Goal: Information Seeking & Learning: Check status

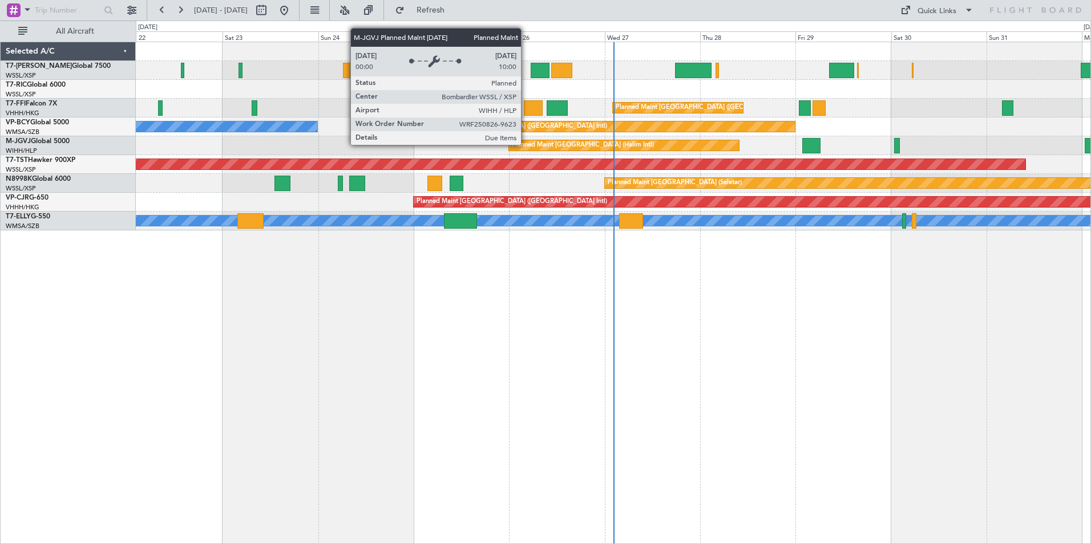
click at [526, 144] on div "Planned Maint [GEOGRAPHIC_DATA] (Halim Intl)" at bounding box center [583, 145] width 142 height 17
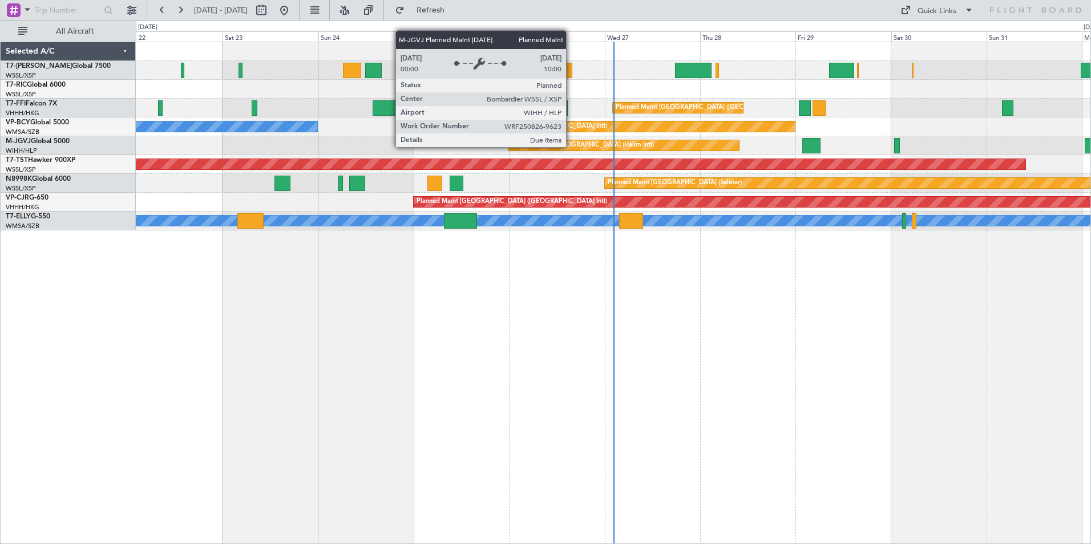
click at [571, 147] on div "Planned Maint [GEOGRAPHIC_DATA] (Halim Intl)" at bounding box center [583, 145] width 142 height 17
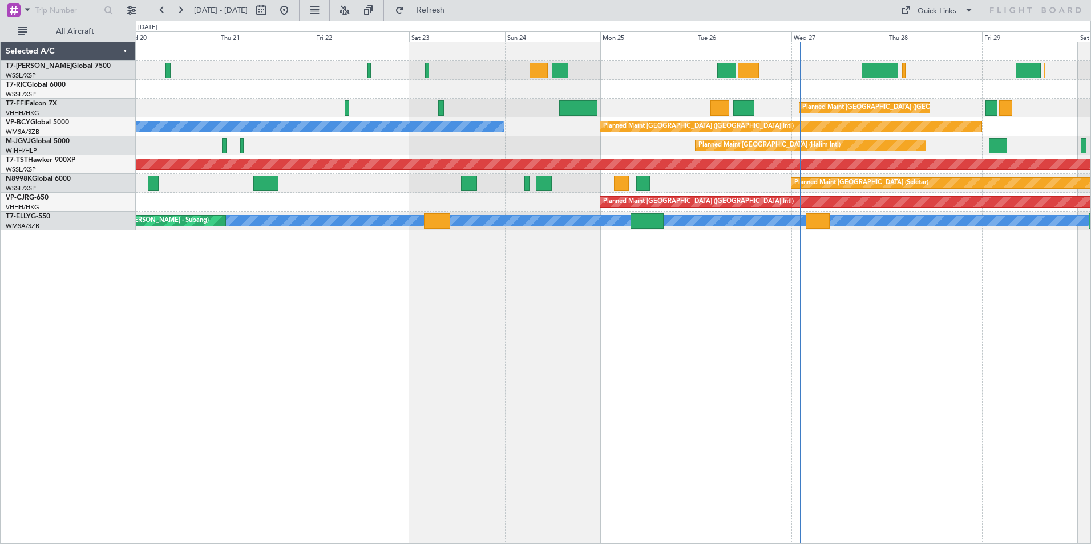
click at [594, 149] on div "Planned Maint [GEOGRAPHIC_DATA] (Halim Intl)" at bounding box center [613, 145] width 954 height 19
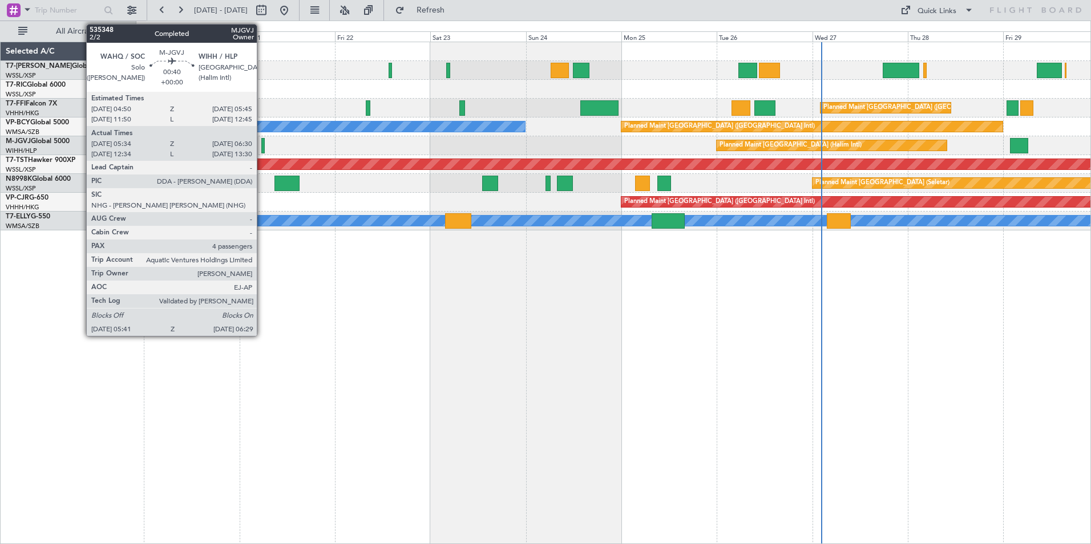
click at [262, 146] on div at bounding box center [262, 145] width 3 height 15
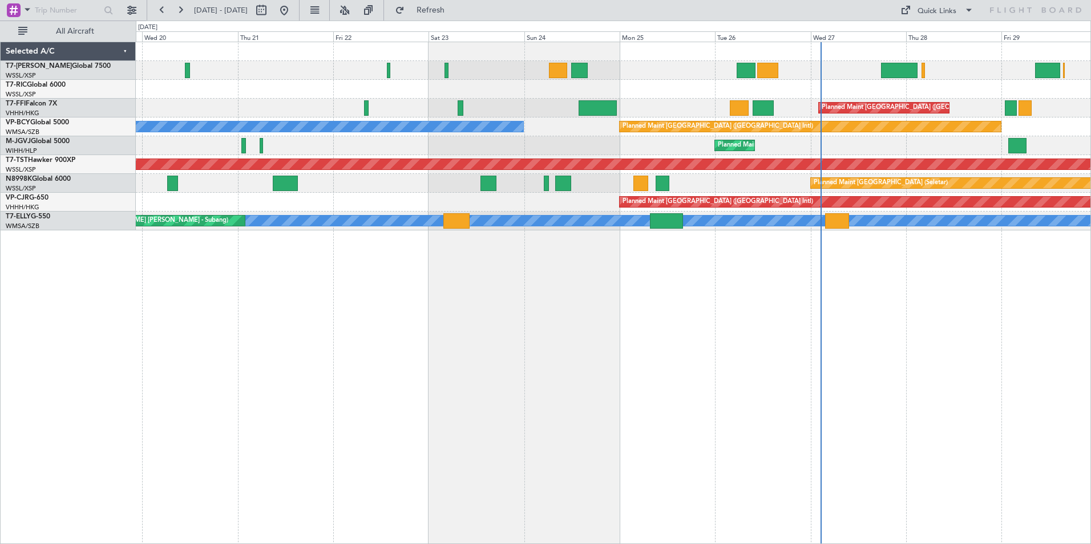
click at [281, 353] on div "Unplanned Maint [GEOGRAPHIC_DATA] (Seletar) Planned Maint [GEOGRAPHIC_DATA] ([G…" at bounding box center [613, 293] width 955 height 503
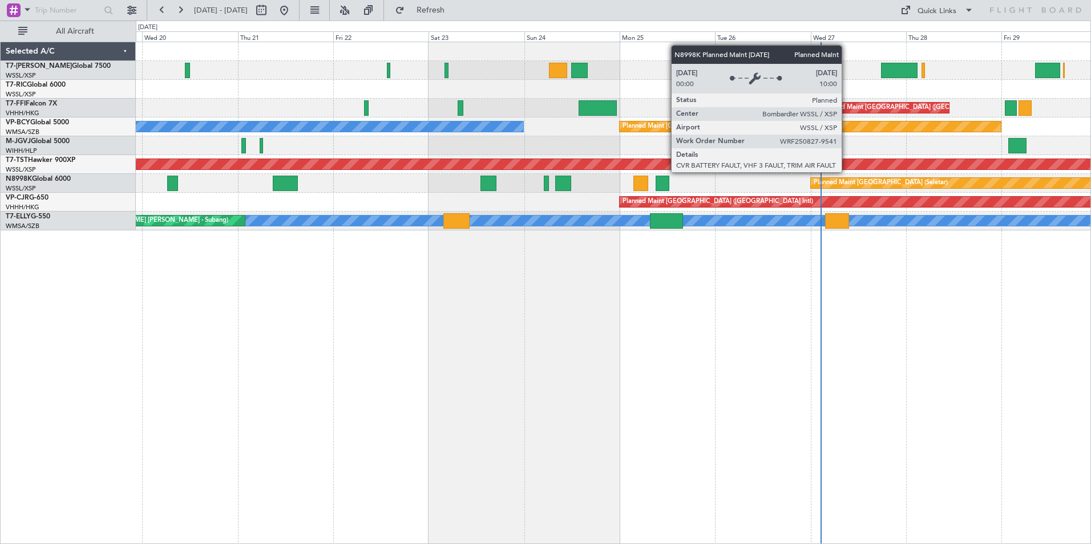
click at [847, 182] on div "Planned Maint [GEOGRAPHIC_DATA] (Seletar)" at bounding box center [880, 183] width 134 height 17
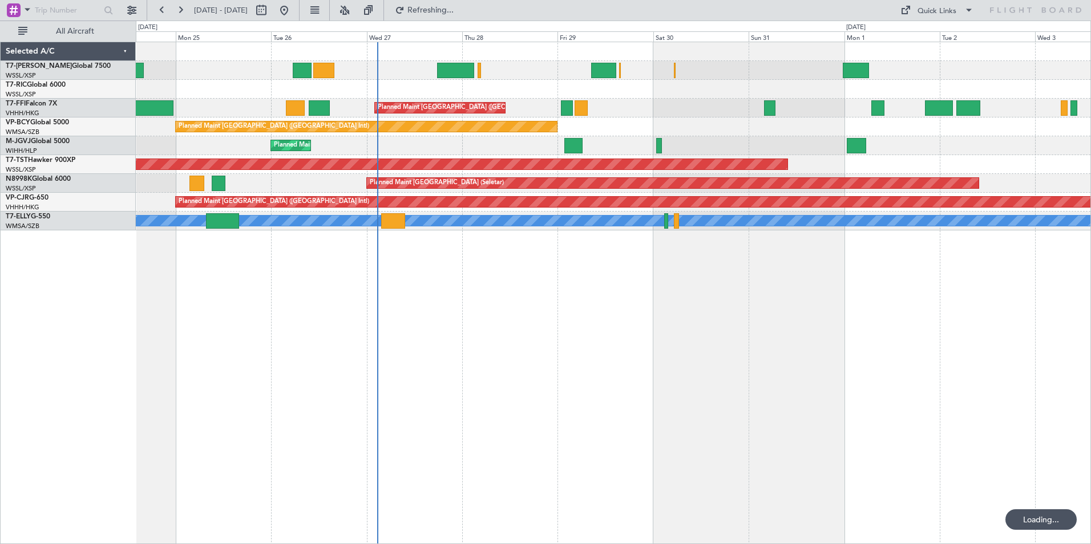
click at [524, 311] on div "Planned Maint [GEOGRAPHIC_DATA] ([GEOGRAPHIC_DATA] Intl) Planned Maint [GEOGRAP…" at bounding box center [613, 293] width 955 height 503
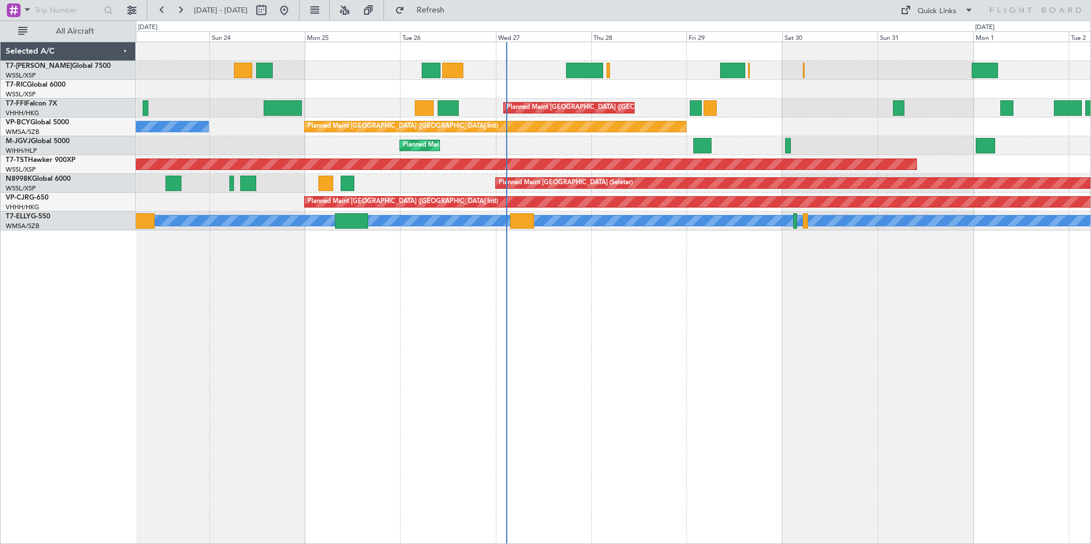
click at [538, 310] on div "Planned Maint Hong Kong (Hong Kong Intl) Planned Maint Vancouver (Vancouver Int…" at bounding box center [613, 293] width 955 height 503
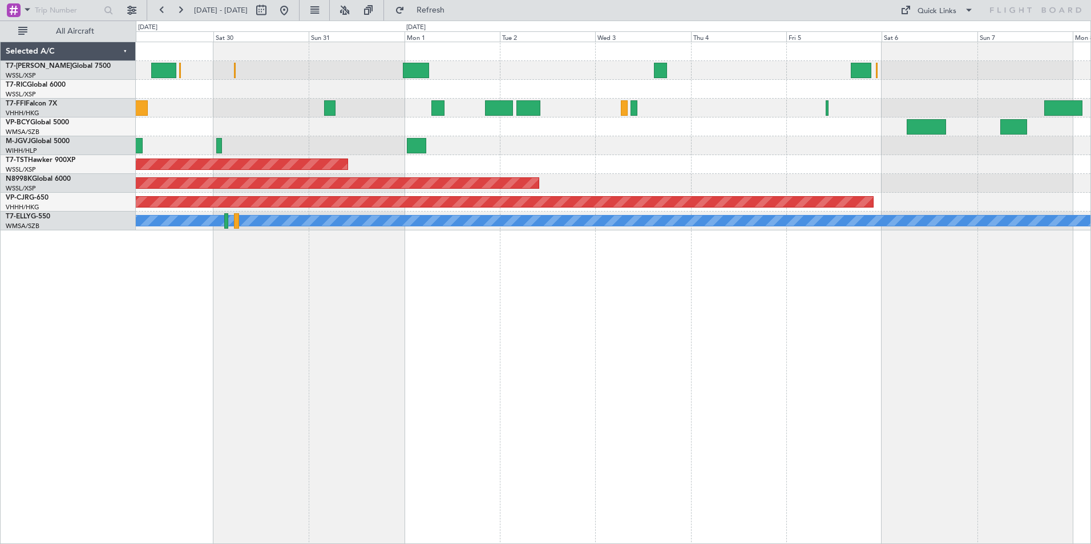
click at [327, 308] on div "Planned Maint Hong Kong (Hong Kong Intl) Planned Maint Geneva (Cointrin) Planne…" at bounding box center [613, 293] width 955 height 503
click at [756, 305] on div "Planned Maint Hong Kong (Hong Kong Intl) Planned Maint Geneva (Cointrin) Planne…" at bounding box center [613, 293] width 955 height 503
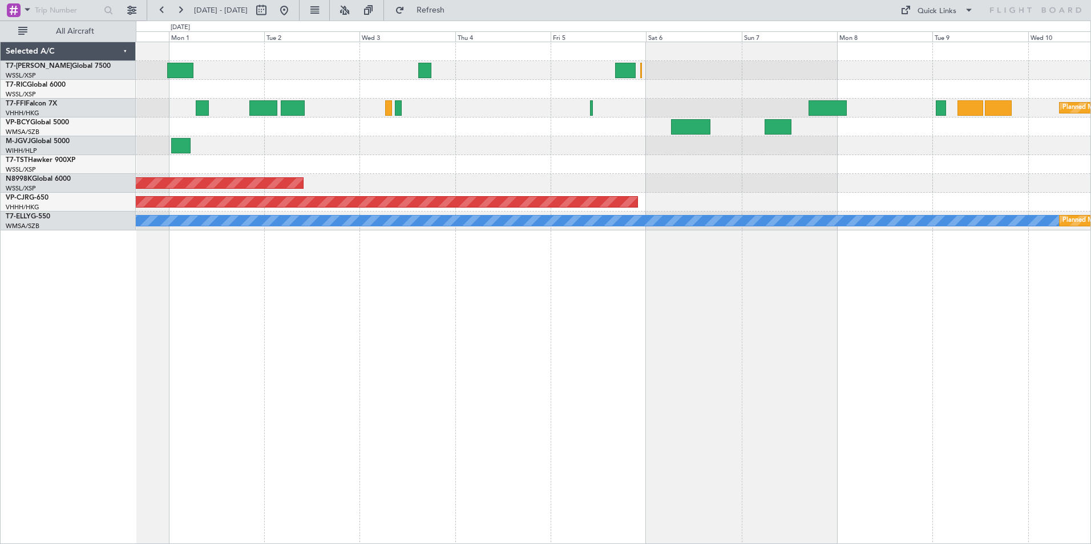
click at [667, 316] on div "Planned Maint Geneva (Cointrin) Planned Maint Singapore (Seletar) Planned Maint…" at bounding box center [613, 293] width 955 height 503
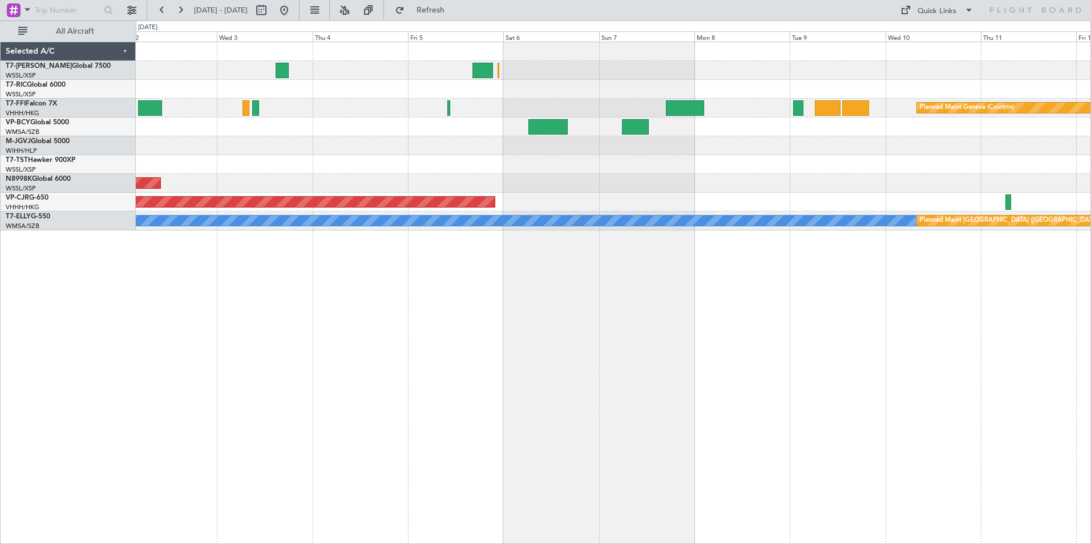
click at [723, 253] on div "Planned Maint Geneva (Cointrin) Planned Maint Singapore (Seletar) Planned Maint…" at bounding box center [613, 293] width 955 height 503
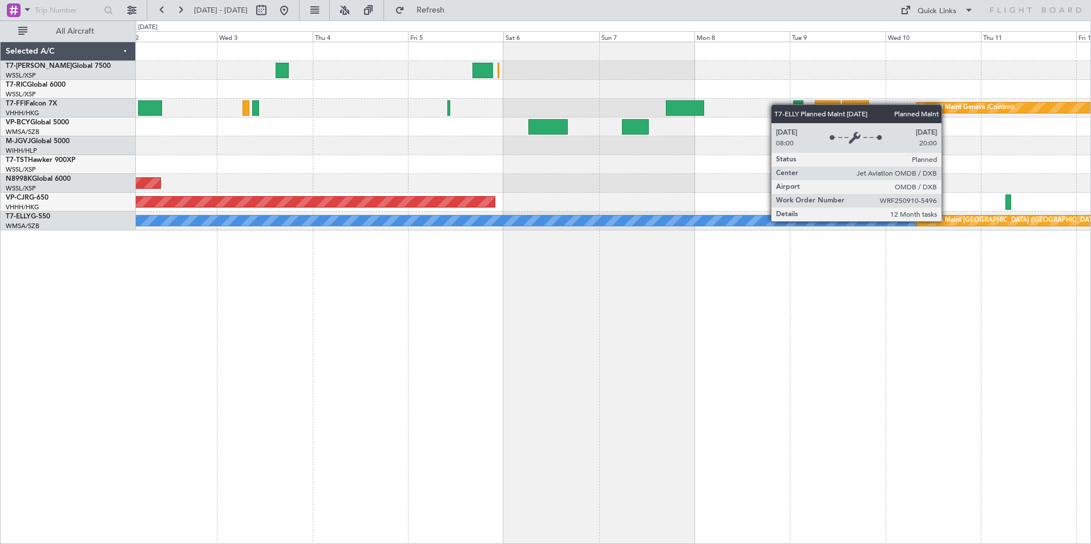
click at [946, 220] on div "Planned Maint Dubai (Dubai Intl)" at bounding box center [1015, 220] width 191 height 17
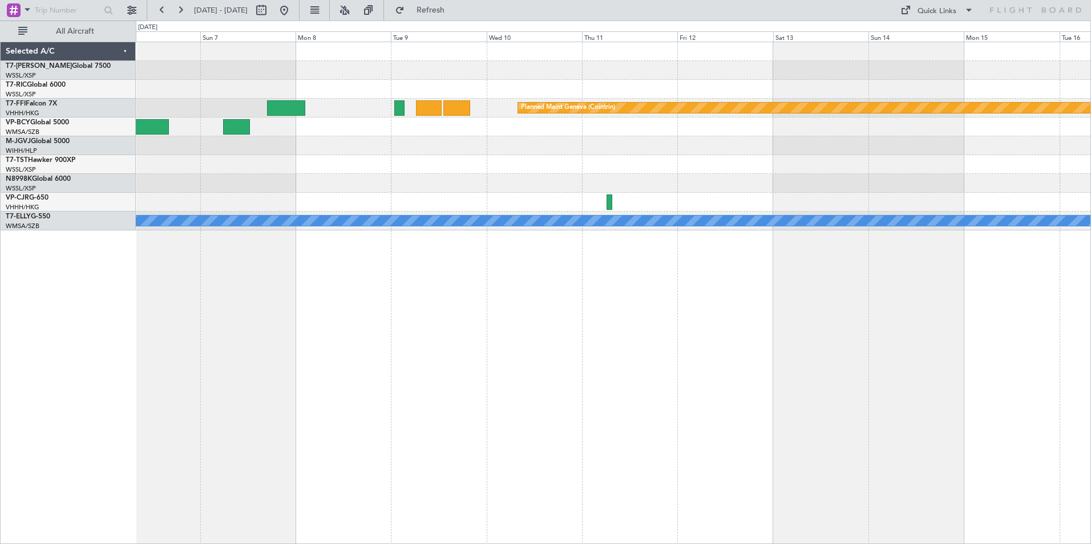
click at [465, 376] on div "Planned Maint Geneva (Cointrin) Planned Maint Hong Kong (Hong Kong Intl) Planne…" at bounding box center [613, 293] width 955 height 503
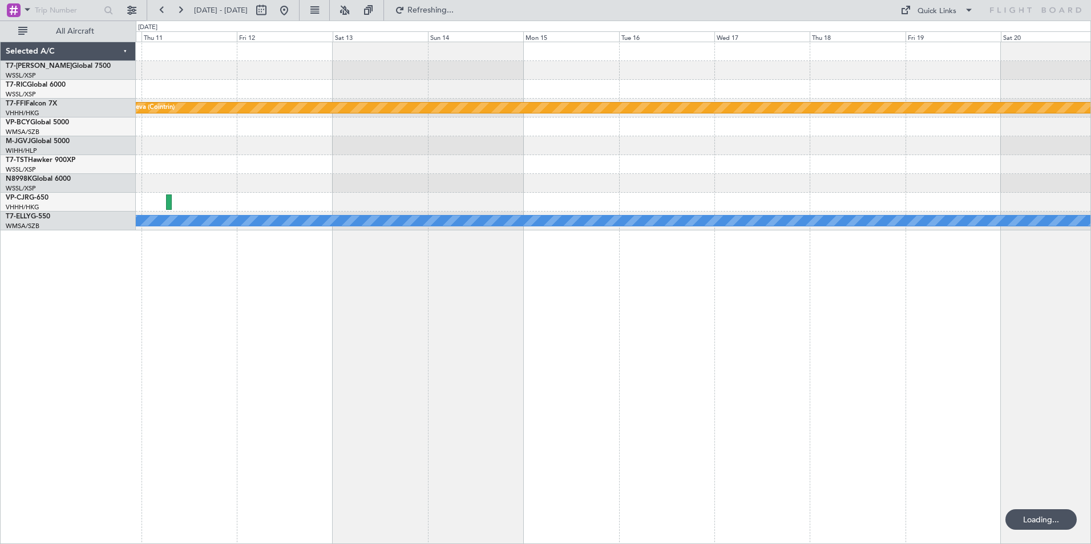
click at [542, 368] on div "Planned Maint Geneva (Cointrin) Planned Maint Dubai (Dubai Intl) MEL" at bounding box center [613, 293] width 955 height 503
drag, startPoint x: 319, startPoint y: 7, endPoint x: 306, endPoint y: 90, distance: 83.2
click at [293, 8] on button at bounding box center [284, 10] width 18 height 18
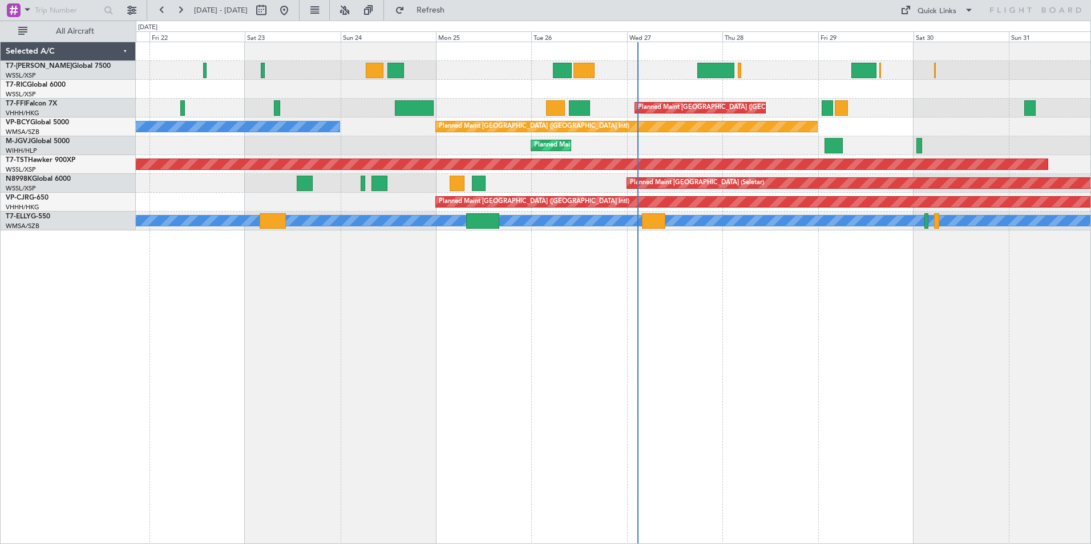
click at [469, 372] on div "Planned Maint Hong Kong (Hong Kong Intl) MEL Kuala Lumpur (Sultan Abdul Aziz Sh…" at bounding box center [613, 293] width 955 height 503
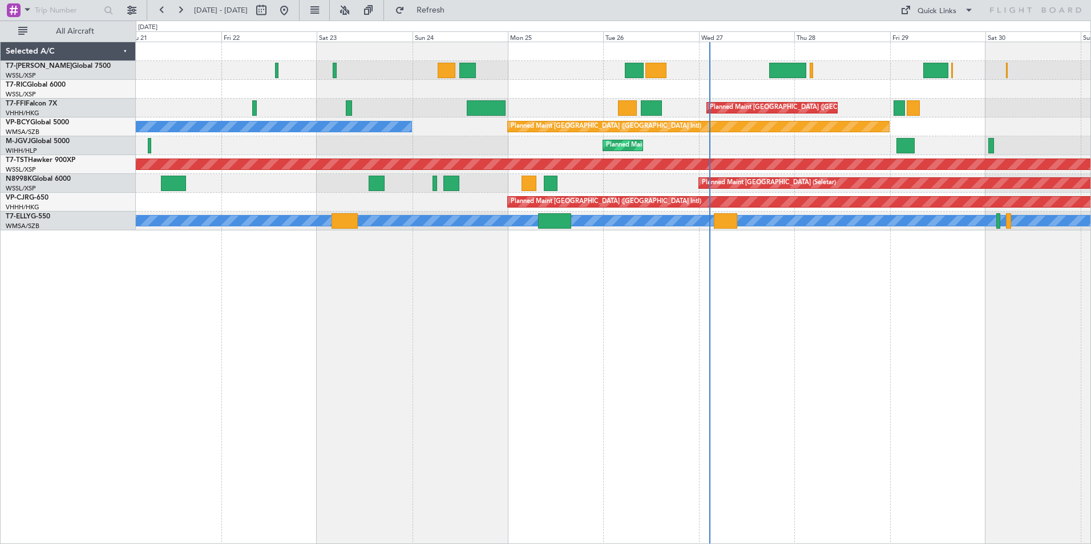
click at [444, 338] on div "Planned Maint Hong Kong (Hong Kong Intl) MEL Kuala Lumpur (Sultan Abdul Aziz Sh…" at bounding box center [613, 293] width 955 height 503
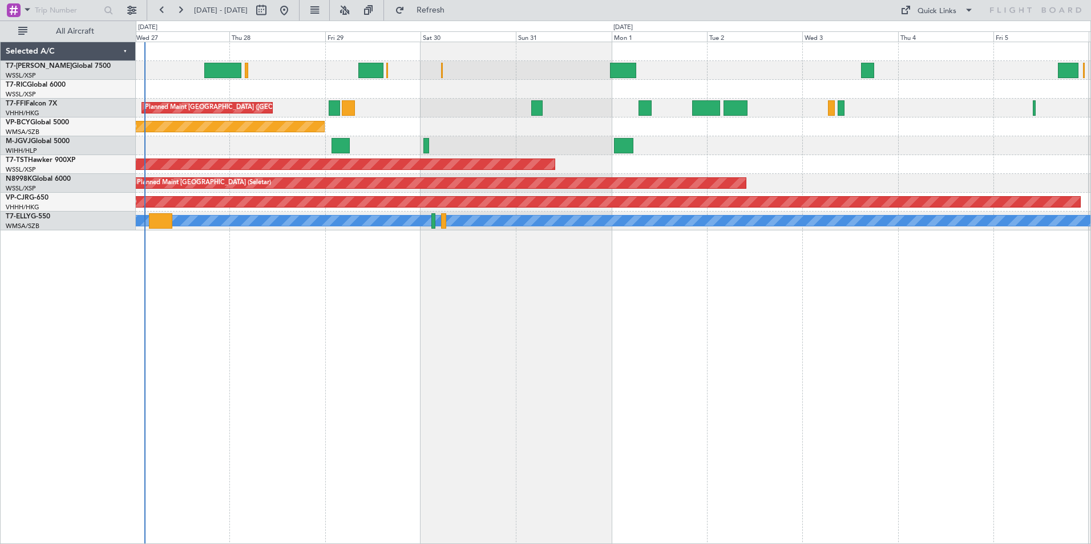
click at [279, 304] on div "Planned Maint Hong Kong (Hong Kong Intl) Planned Maint Vancouver (Vancouver Int…" at bounding box center [613, 293] width 955 height 503
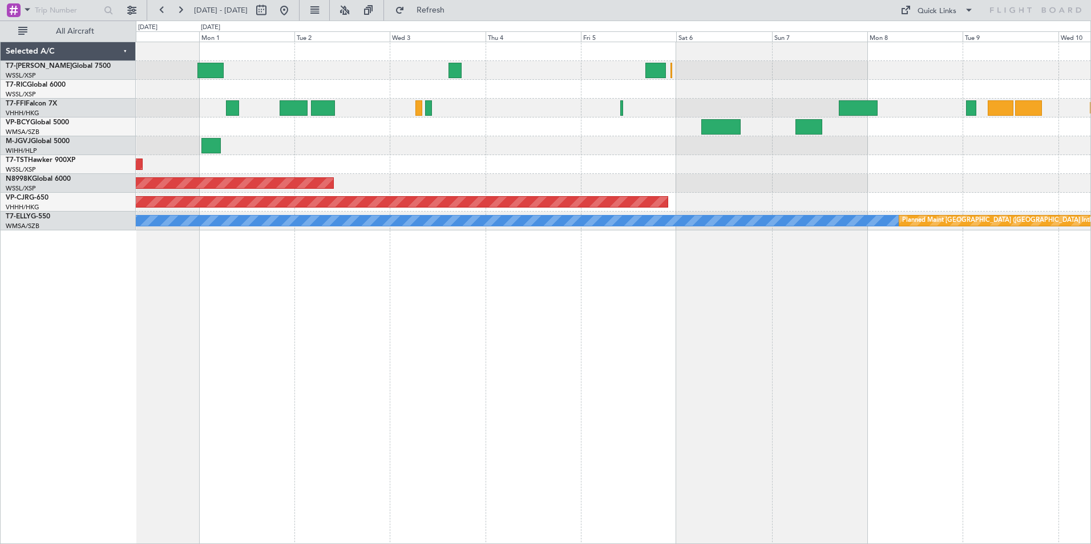
click at [409, 357] on div "Planned Maint Geneva (Cointrin) Planned Maint Vancouver (Vancouver Intl) Planne…" at bounding box center [613, 293] width 955 height 503
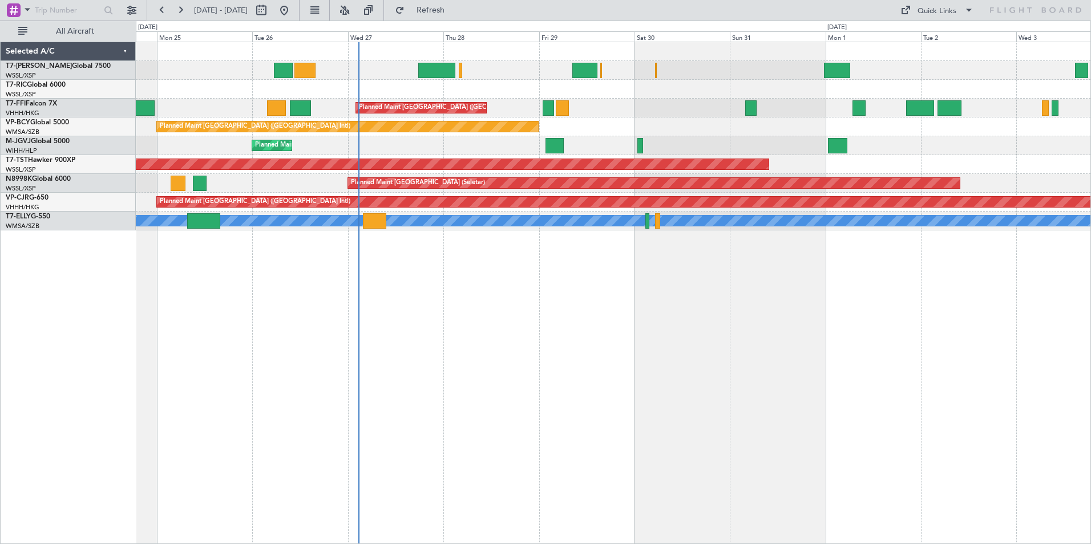
click at [965, 357] on div "Planned Maint Hong Kong (Hong Kong Intl) Planned Maint Vancouver (Vancouver Int…" at bounding box center [613, 293] width 955 height 503
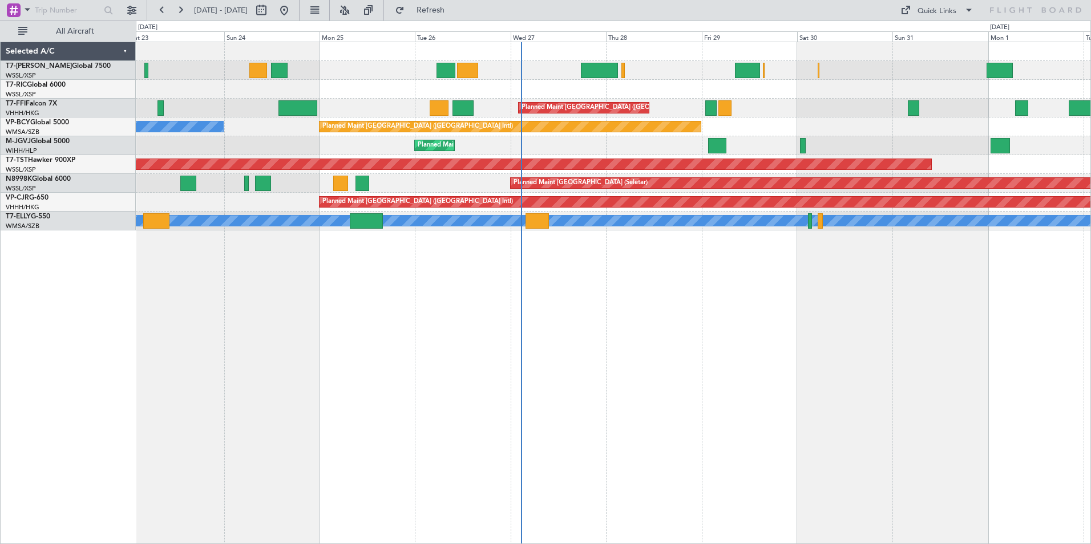
click at [515, 264] on div "Planned Maint Hong Kong (Hong Kong Intl) Planned Maint Vancouver (Vancouver Int…" at bounding box center [613, 293] width 955 height 503
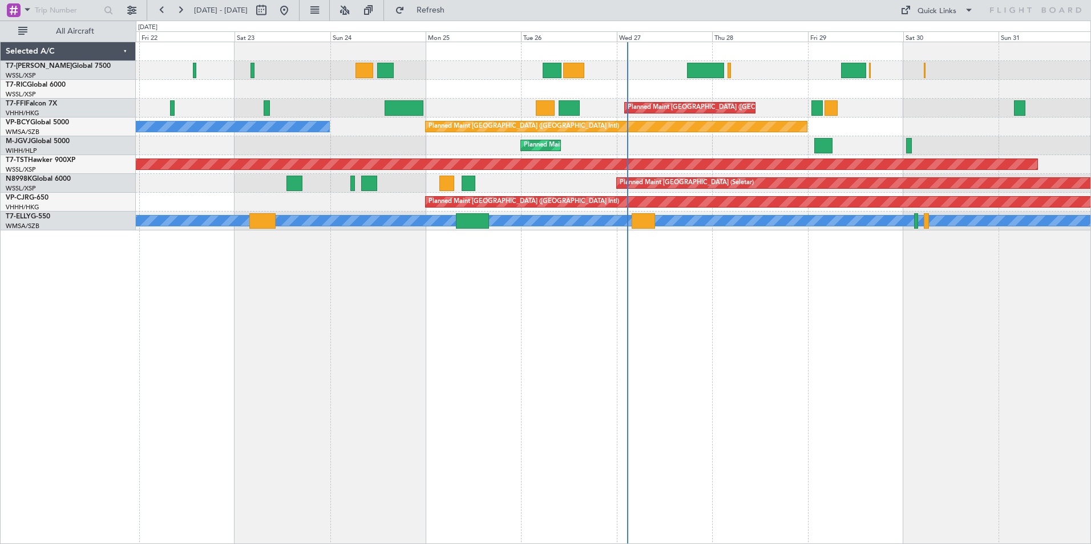
click at [432, 249] on div "Planned Maint Hong Kong (Hong Kong Intl) Planned Maint Vancouver (Vancouver Int…" at bounding box center [613, 293] width 955 height 503
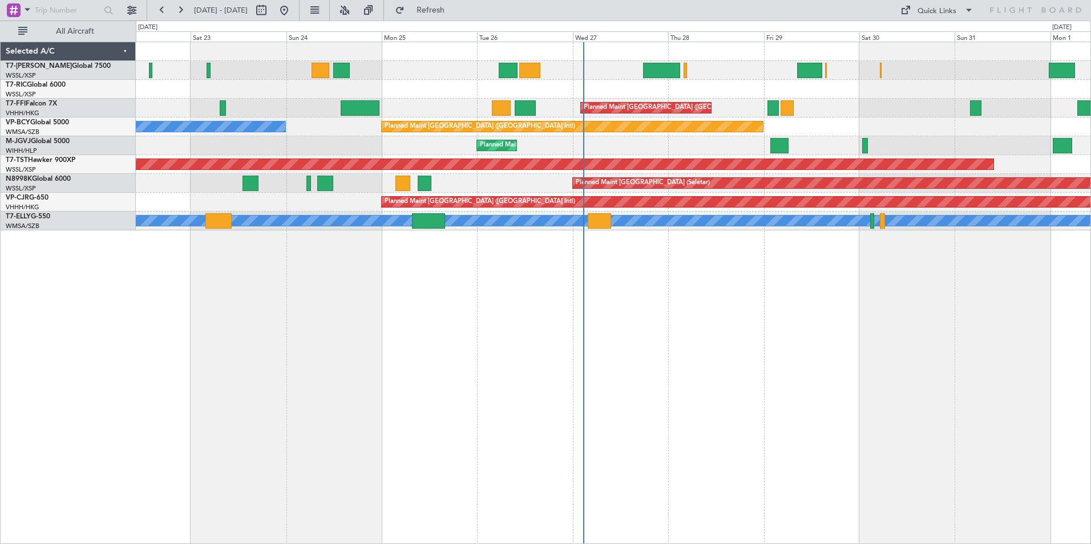
click at [420, 322] on div "Planned Maint Hong Kong (Hong Kong Intl) Planned Maint Vancouver (Vancouver Int…" at bounding box center [613, 293] width 955 height 503
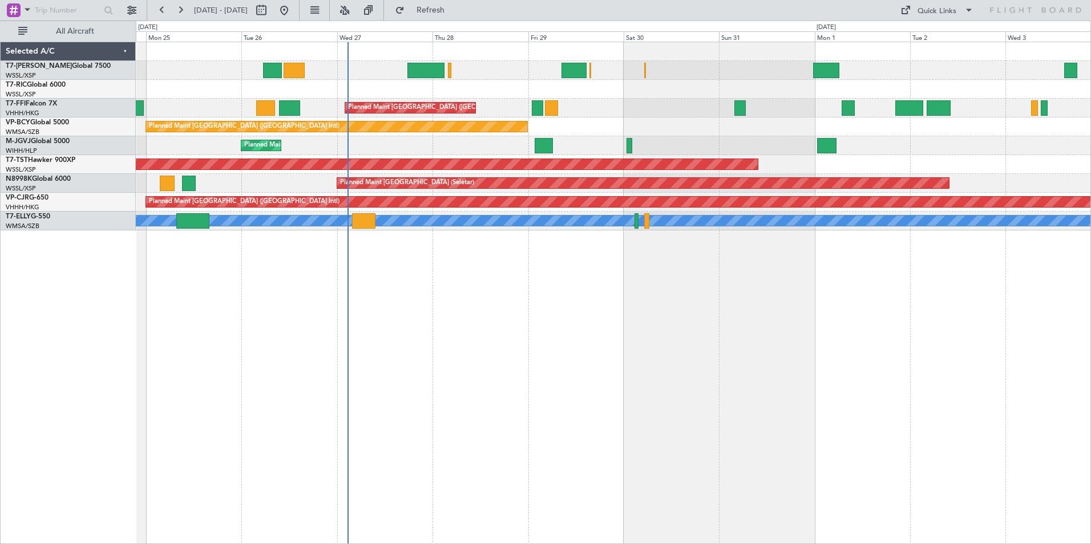
click at [473, 284] on div "Planned Maint Hong Kong (Hong Kong Intl) Planned Maint Vancouver (Vancouver Int…" at bounding box center [613, 293] width 955 height 503
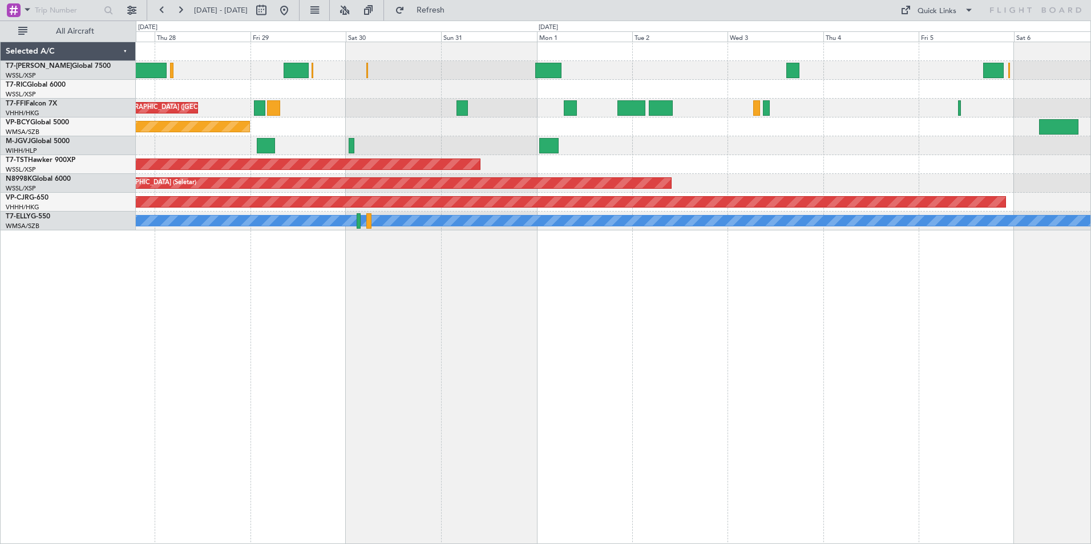
click at [693, 301] on div "Planned Maint Hong Kong (Hong Kong Intl) Planned Maint Vancouver (Vancouver Int…" at bounding box center [613, 293] width 955 height 503
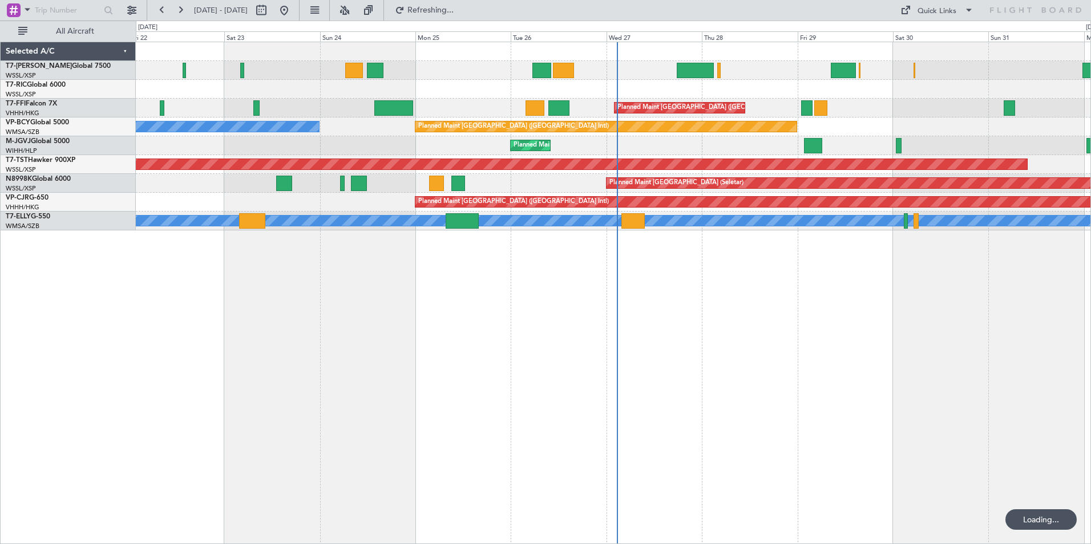
click at [753, 343] on div "Planned Maint Hong Kong (Hong Kong Intl) Planned Maint Vancouver (Vancouver Int…" at bounding box center [613, 293] width 955 height 503
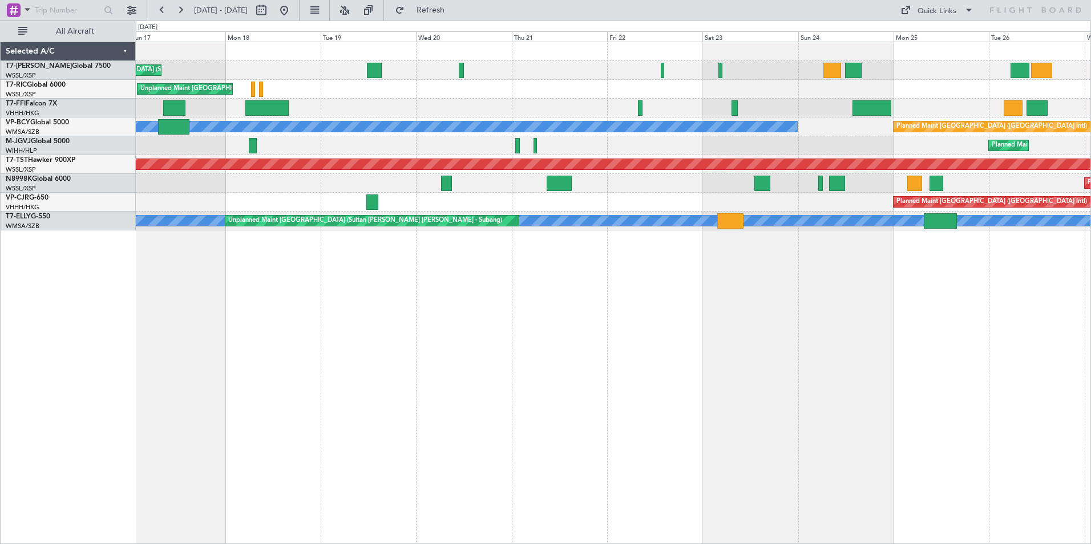
click at [724, 354] on div "Planned Maint Singapore (Seletar) Unplanned Maint Singapore (Seletar) Planned M…" at bounding box center [613, 293] width 955 height 503
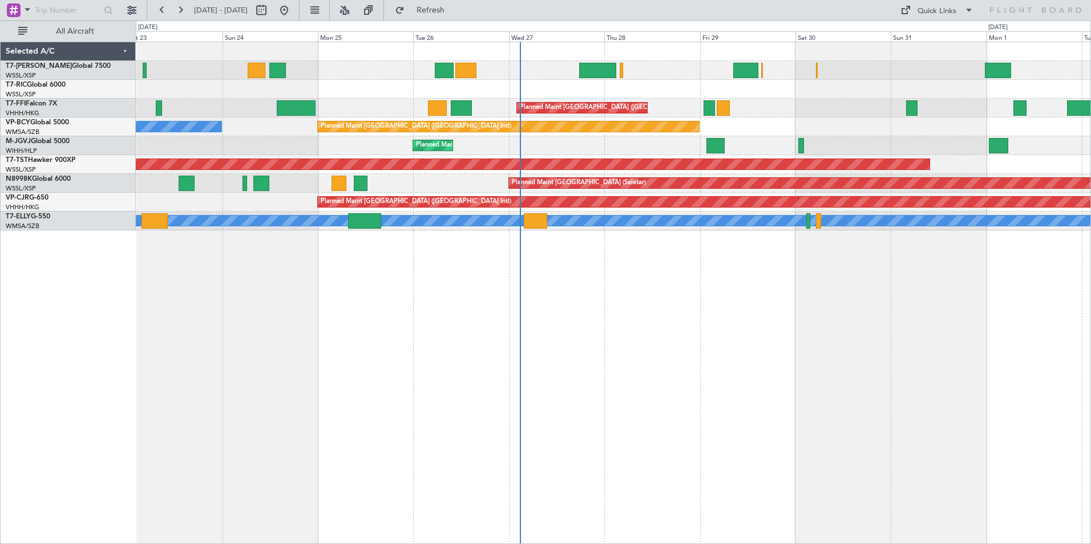
click at [249, 362] on div "Planned Maint Hong Kong (Hong Kong Intl) Planned Maint Vancouver (Vancouver Int…" at bounding box center [613, 293] width 955 height 503
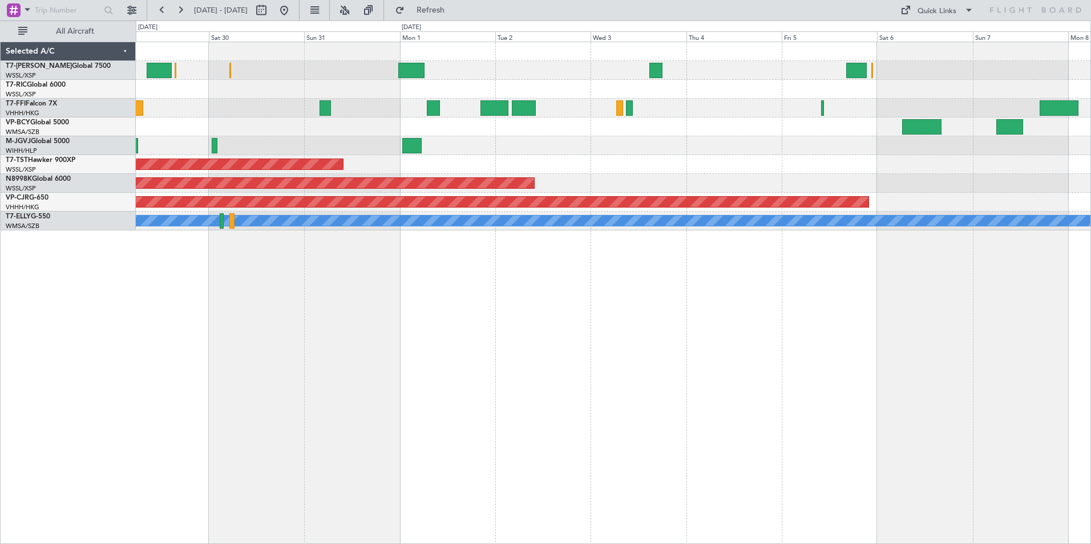
click at [247, 365] on div "Planned Maint Hong Kong (Hong Kong Intl) Planned Maint Geneva (Cointrin) Planne…" at bounding box center [613, 293] width 955 height 503
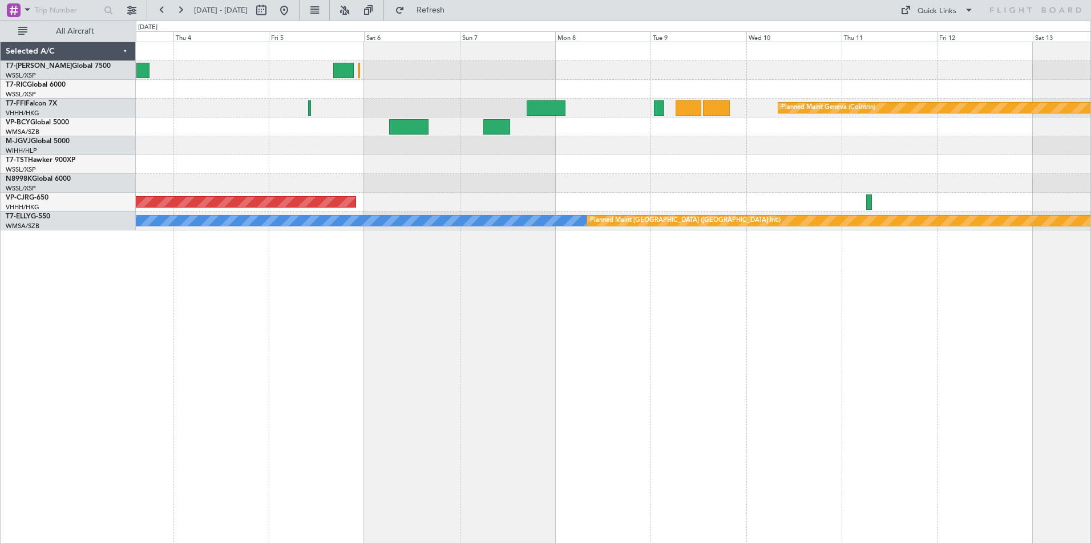
click at [354, 367] on div "Planned Maint Geneva (Cointrin) Planned Maint Singapore (Seletar) Planned Maint…" at bounding box center [613, 293] width 955 height 503
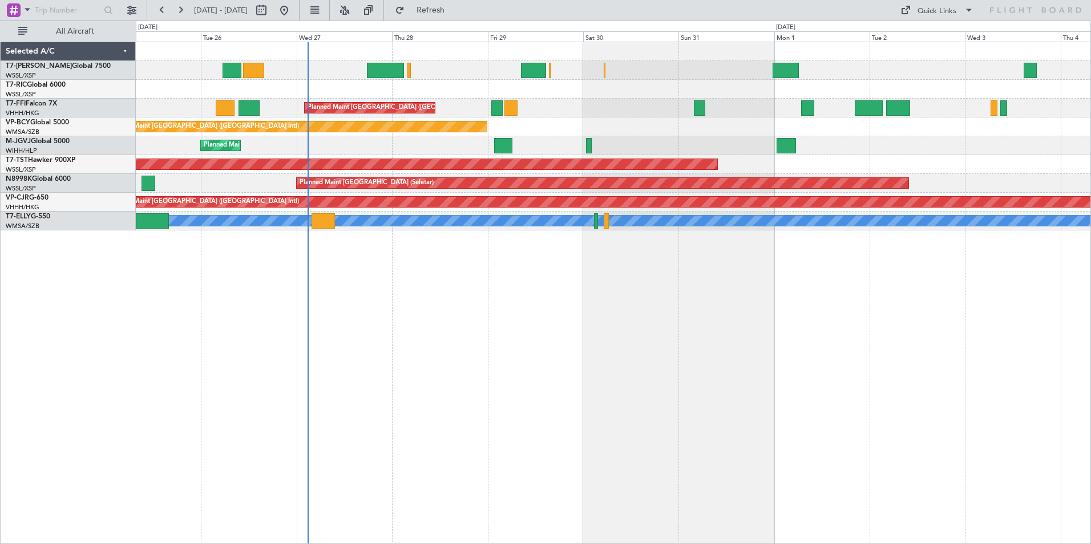
click at [1090, 391] on div "Planned Maint Hong Kong (Hong Kong Intl) Planned Maint Vancouver (Vancouver Int…" at bounding box center [545, 283] width 1091 height 524
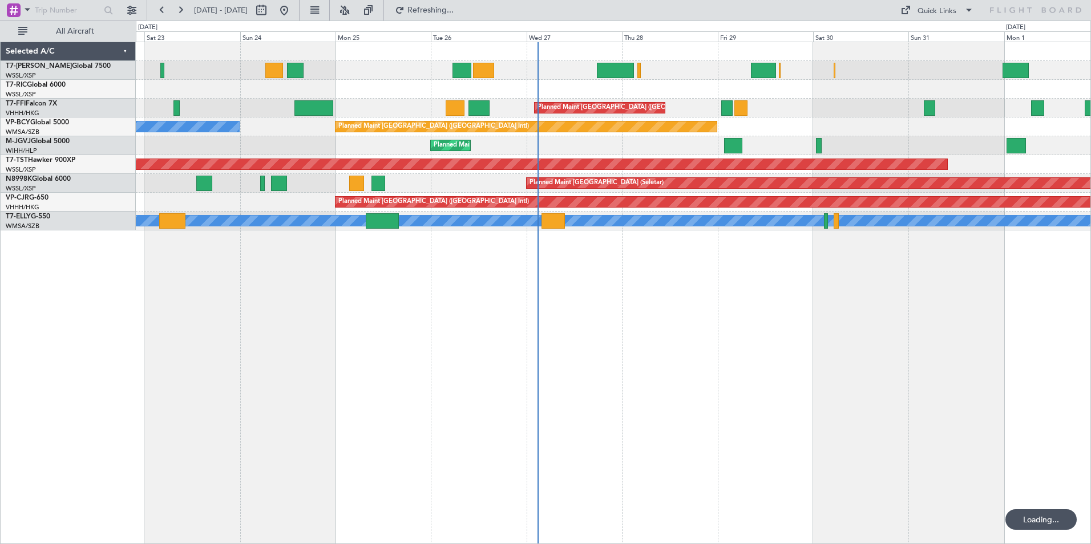
click at [493, 323] on div "Planned Maint Hong Kong (Hong Kong Intl) Planned Maint Vancouver (Vancouver Int…" at bounding box center [613, 293] width 955 height 503
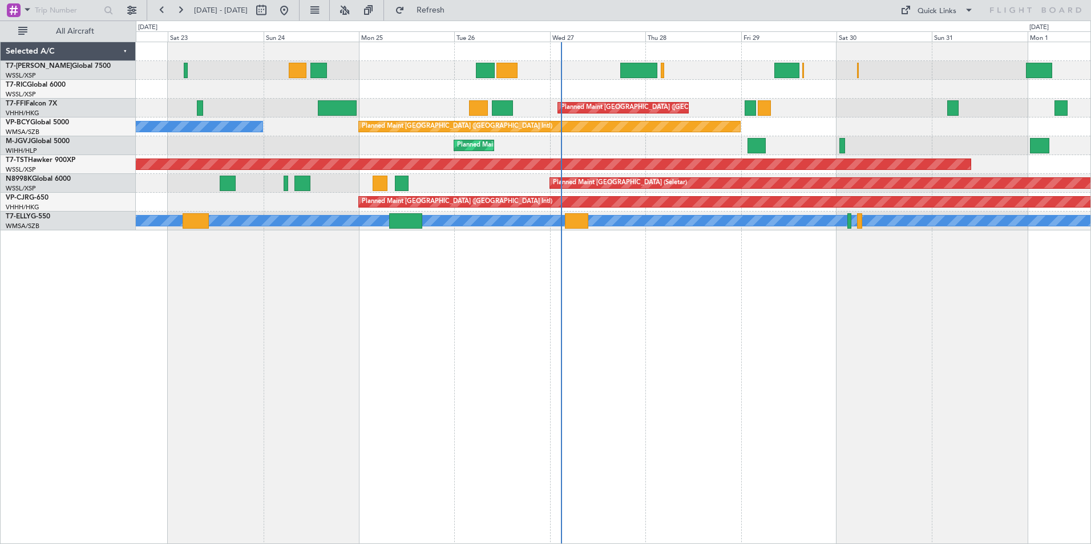
click at [365, 377] on div "Planned Maint Hong Kong (Hong Kong Intl) Planned Maint Vancouver (Vancouver Int…" at bounding box center [613, 293] width 955 height 503
